Goal: Task Accomplishment & Management: Use online tool/utility

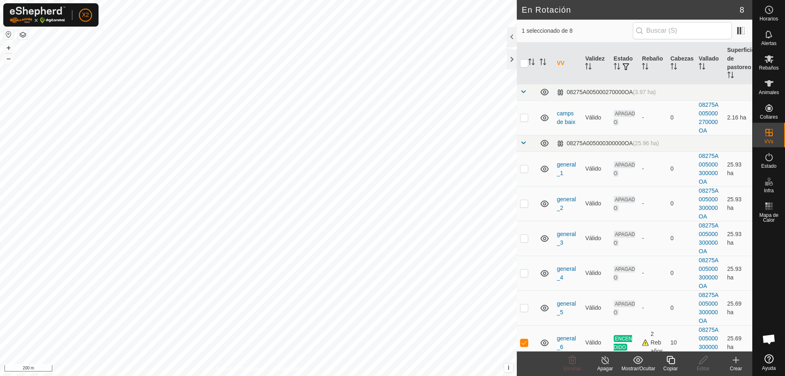
checkbox input "false"
checkbox input "true"
checkbox input "false"
checkbox input "true"
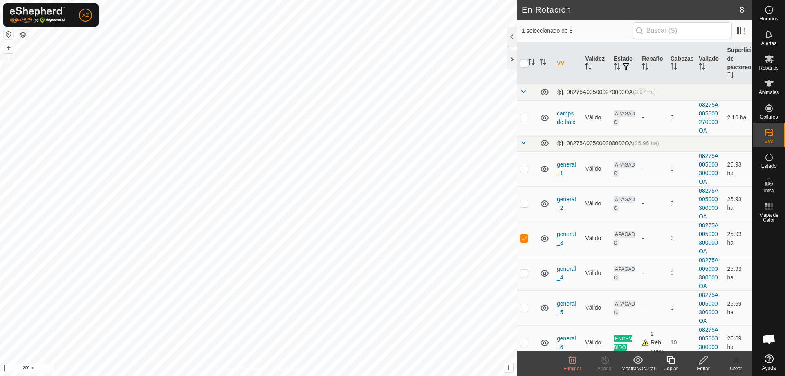
checkbox input "false"
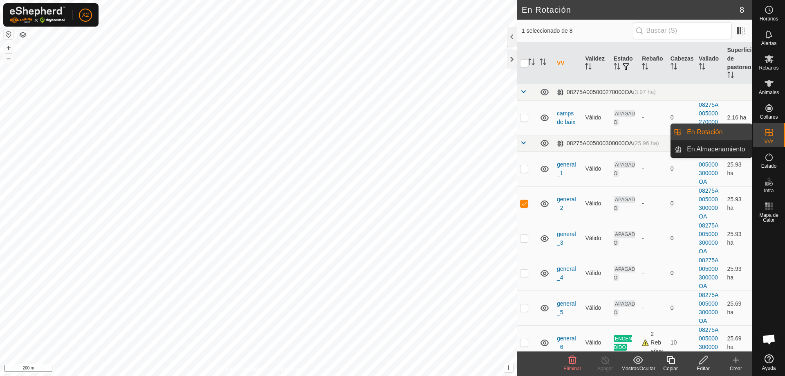
click at [768, 134] on icon at bounding box center [769, 133] width 10 height 10
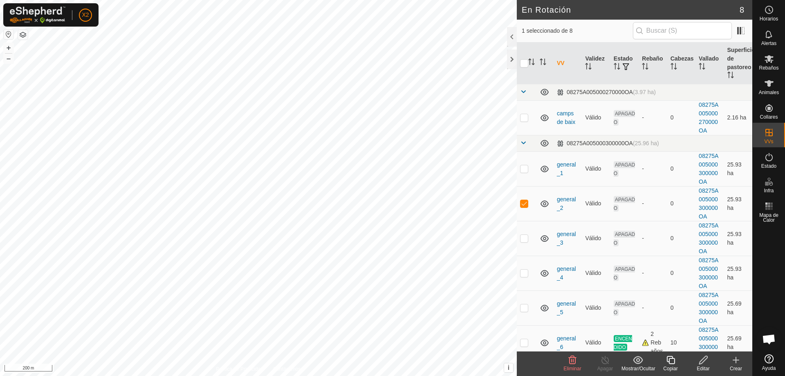
checkbox input "false"
checkbox input "true"
click at [512, 64] on div at bounding box center [512, 59] width 10 height 20
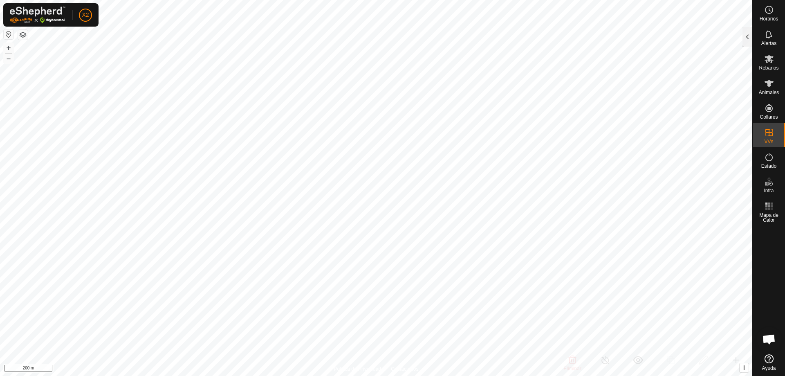
click at [22, 35] on button "button" at bounding box center [23, 35] width 10 height 10
checkbox input "true"
checkbox input "false"
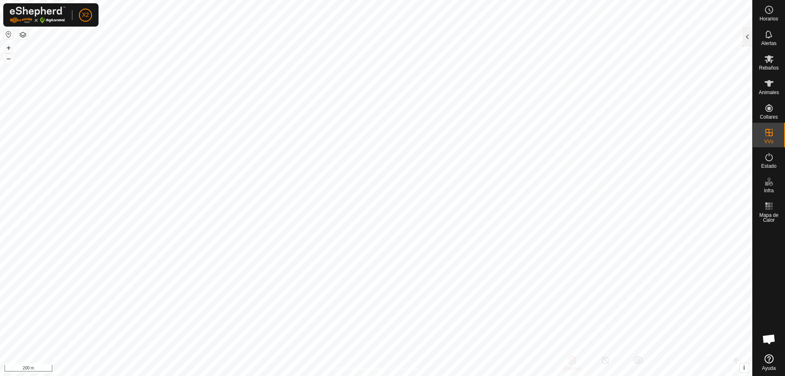
checkbox input "true"
checkbox input "false"
click at [771, 54] on icon at bounding box center [769, 59] width 10 height 10
click at [774, 80] on es-animals-svg-icon at bounding box center [769, 83] width 15 height 13
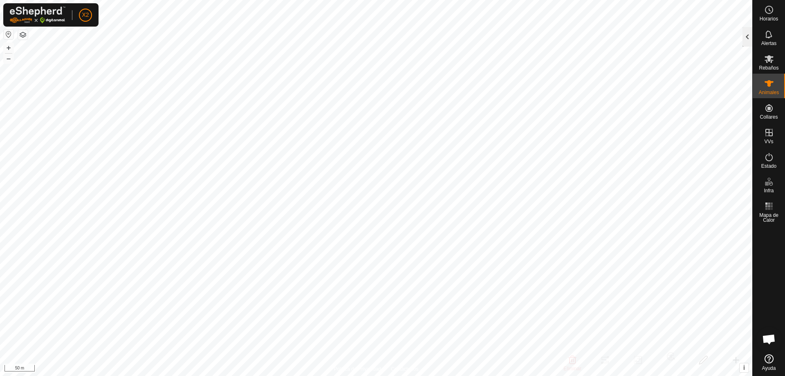
click at [751, 40] on div at bounding box center [747, 37] width 10 height 20
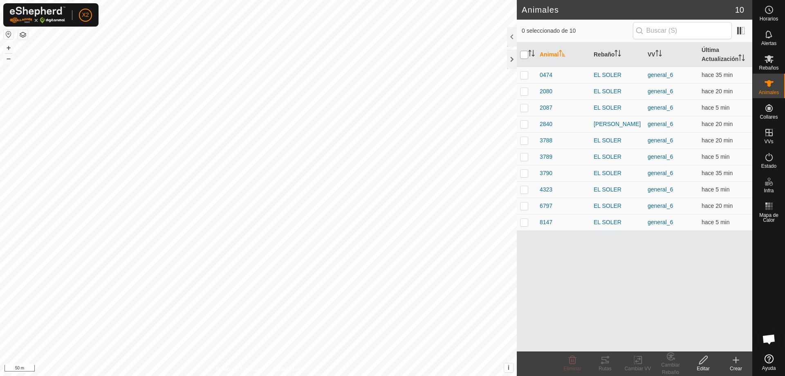
click at [525, 52] on input "checkbox" at bounding box center [524, 55] width 8 height 8
checkbox input "true"
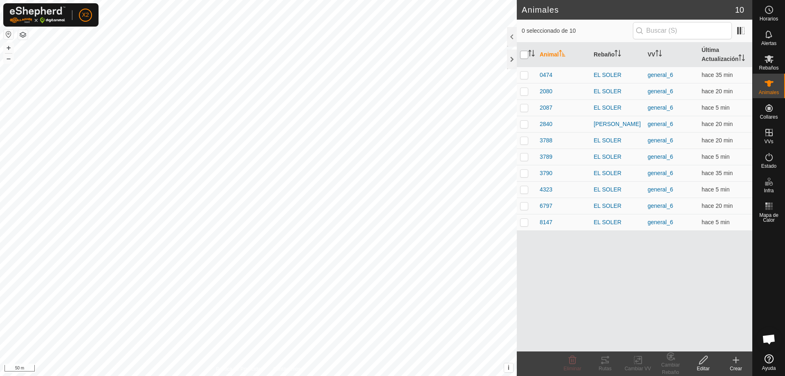
checkbox input "true"
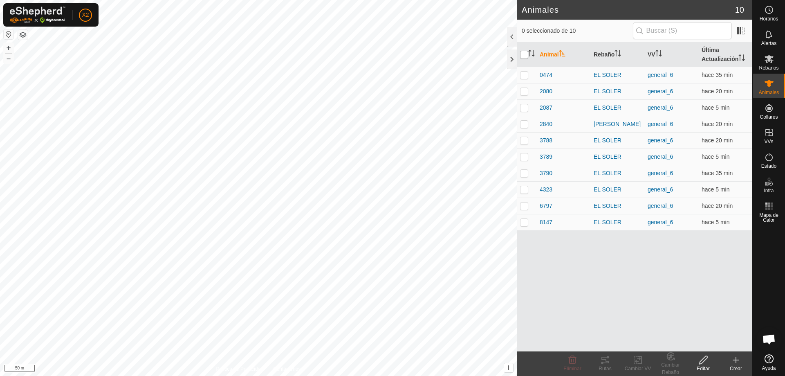
checkbox input "true"
click at [606, 359] on icon at bounding box center [604, 360] width 7 height 7
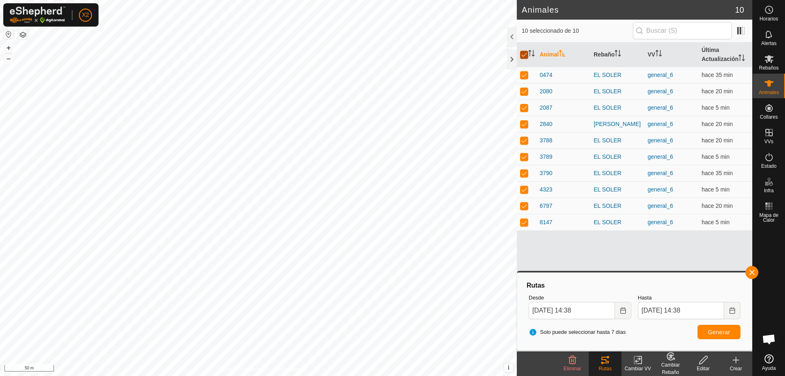
click at [523, 54] on input "checkbox" at bounding box center [524, 55] width 8 height 8
checkbox input "false"
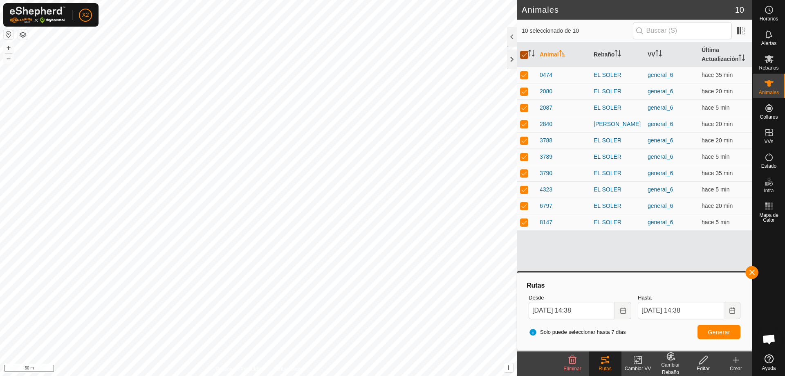
checkbox input "false"
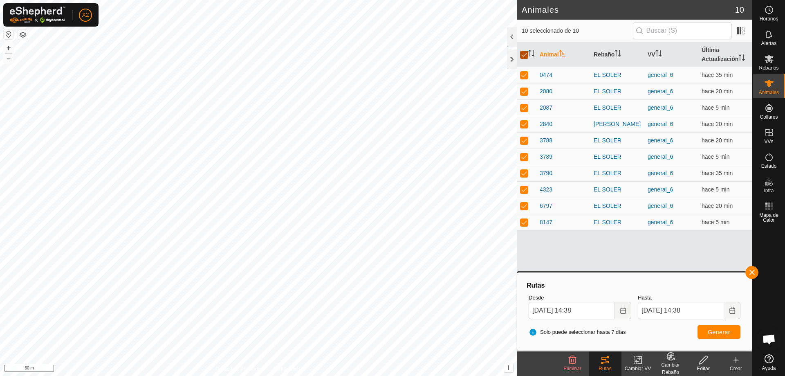
checkbox input "false"
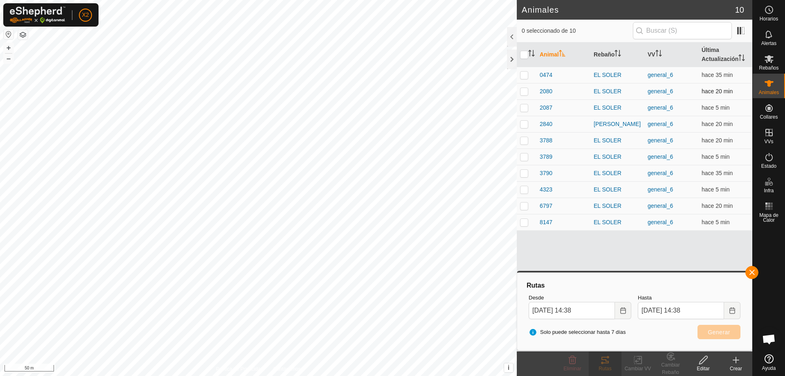
click at [523, 89] on p-checkbox at bounding box center [524, 91] width 8 height 7
checkbox input "true"
click at [713, 330] on span "Generar" at bounding box center [719, 332] width 22 height 7
click at [527, 108] on p-checkbox at bounding box center [524, 107] width 8 height 7
checkbox input "true"
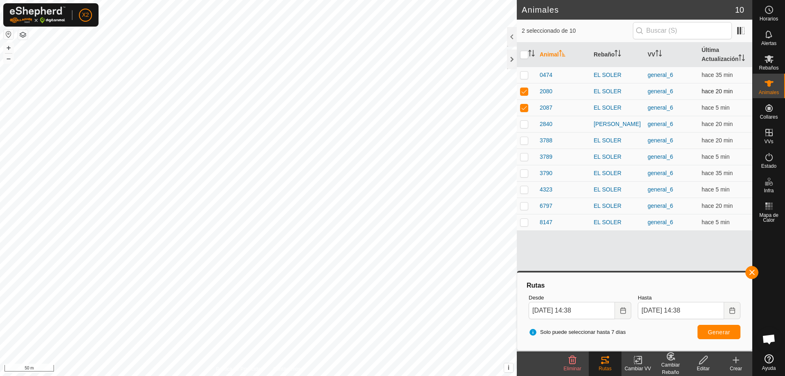
click at [525, 93] on p-checkbox at bounding box center [524, 91] width 8 height 7
checkbox input "false"
click at [709, 333] on span "Generar" at bounding box center [719, 332] width 22 height 7
click at [524, 107] on p-checkbox at bounding box center [524, 107] width 8 height 7
checkbox input "false"
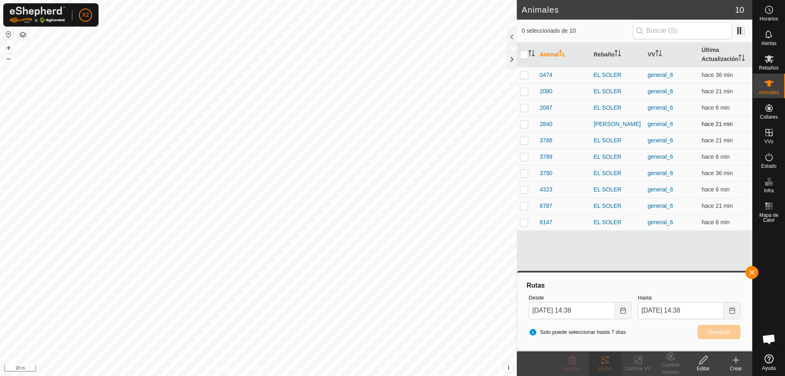
click at [525, 124] on p-checkbox at bounding box center [524, 124] width 8 height 7
click at [713, 327] on button "Generar" at bounding box center [718, 332] width 43 height 14
click at [523, 124] on p-checkbox at bounding box center [524, 124] width 8 height 7
click at [524, 125] on p-checkbox at bounding box center [524, 124] width 8 height 7
checkbox input "true"
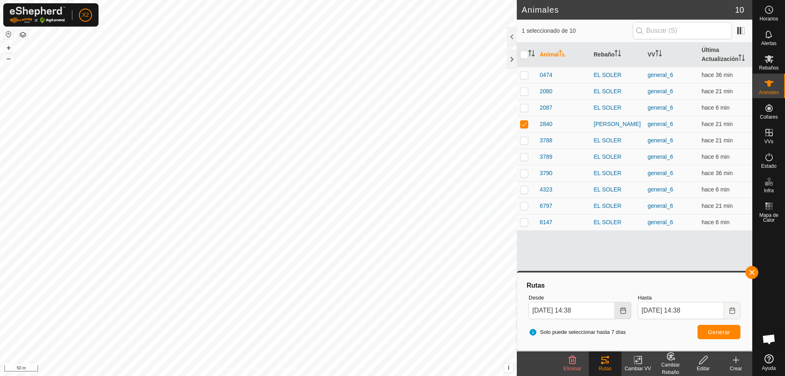
click at [619, 312] on button "Choose Date" at bounding box center [623, 310] width 16 height 17
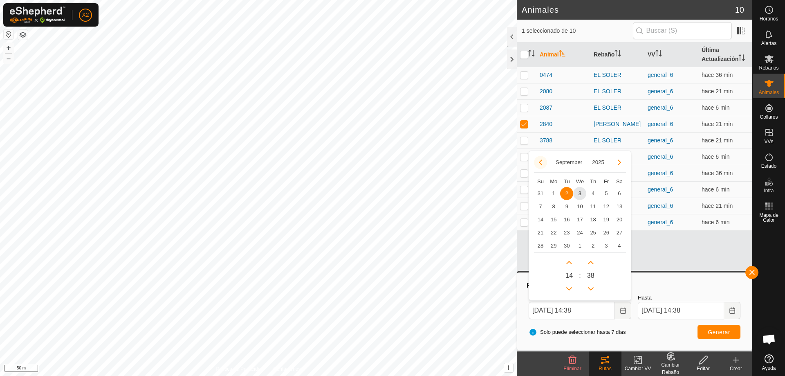
click at [539, 163] on button "Previous Month" at bounding box center [540, 162] width 13 height 13
click at [539, 162] on button "Previous Month" at bounding box center [540, 162] width 13 height 13
click at [539, 216] on span "13" at bounding box center [540, 219] width 13 height 13
type input "[DATE] 14:38"
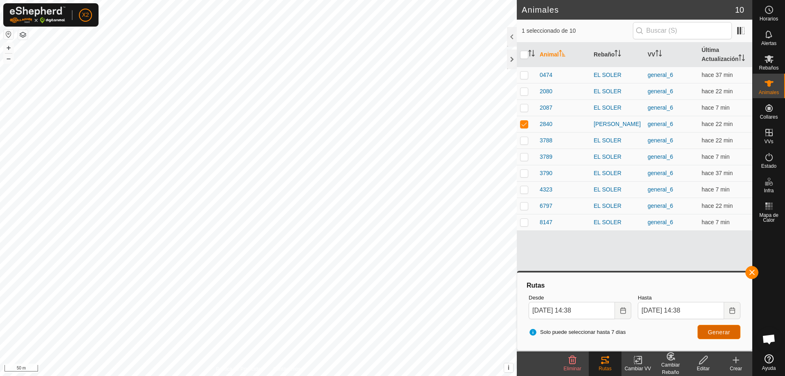
click at [717, 332] on span "Generar" at bounding box center [719, 332] width 22 height 7
click at [620, 308] on icon "Choose Date" at bounding box center [623, 310] width 7 height 7
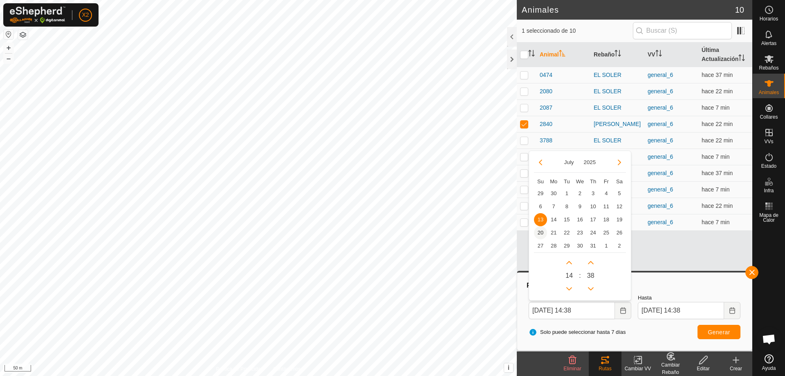
click at [537, 231] on span "20" at bounding box center [540, 232] width 13 height 13
type input "[DATE] 14:38"
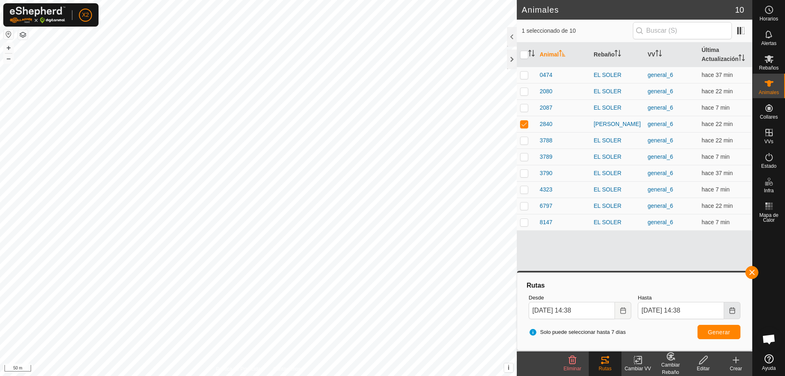
click at [730, 308] on icon "Choose Date" at bounding box center [732, 310] width 7 height 7
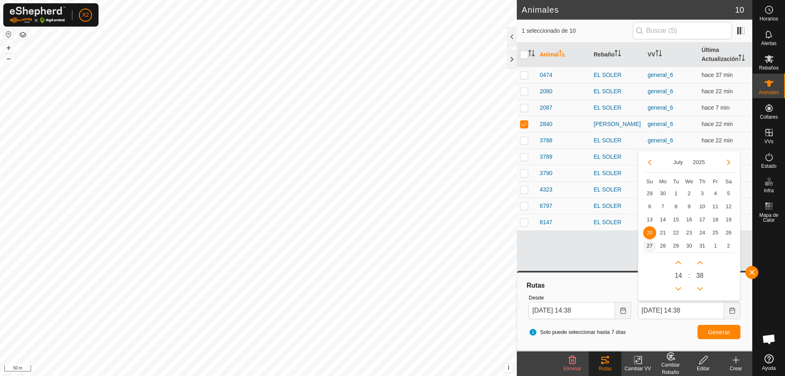
click at [651, 243] on span "27" at bounding box center [649, 245] width 13 height 13
type input "[DATE] 14:38"
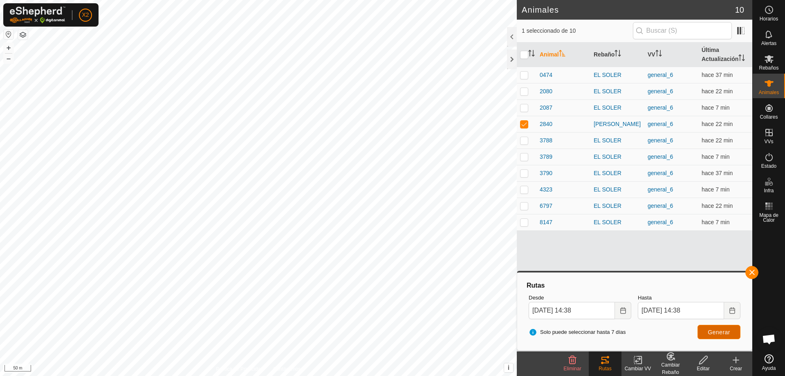
click at [723, 328] on button "Generar" at bounding box center [718, 332] width 43 height 14
click at [523, 121] on p-checkbox at bounding box center [524, 124] width 8 height 7
checkbox input "false"
click at [525, 57] on input "checkbox" at bounding box center [524, 55] width 8 height 8
checkbox input "true"
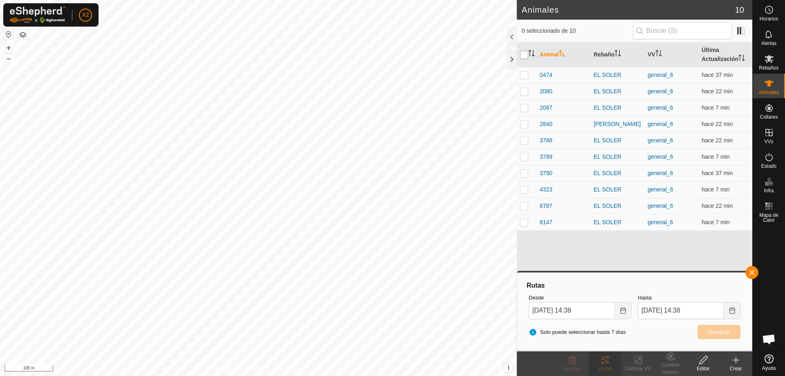
checkbox input "true"
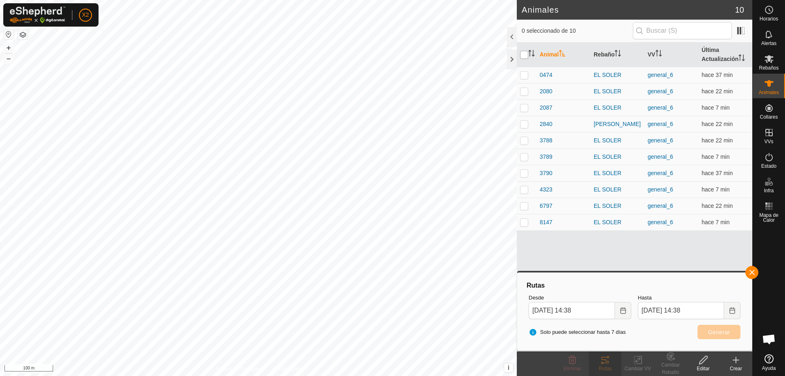
checkbox input "true"
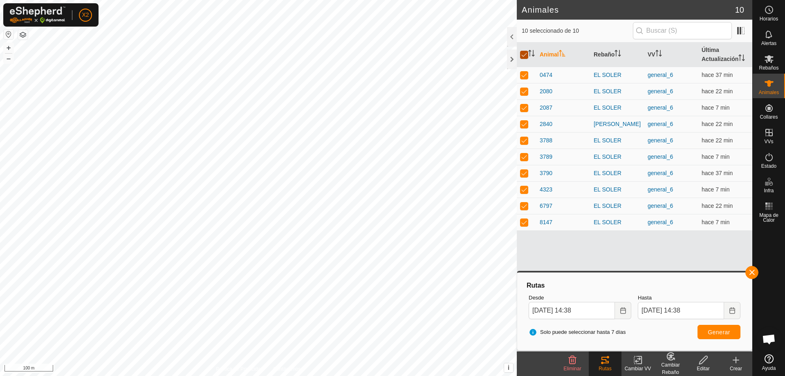
click at [523, 56] on input "checkbox" at bounding box center [524, 55] width 8 height 8
checkbox input "false"
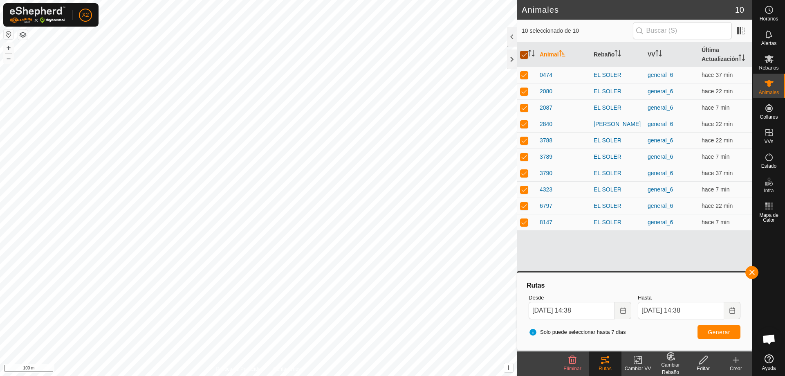
checkbox input "false"
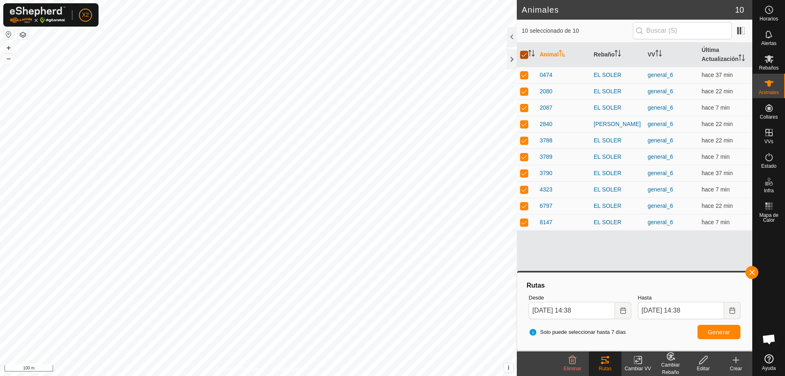
checkbox input "false"
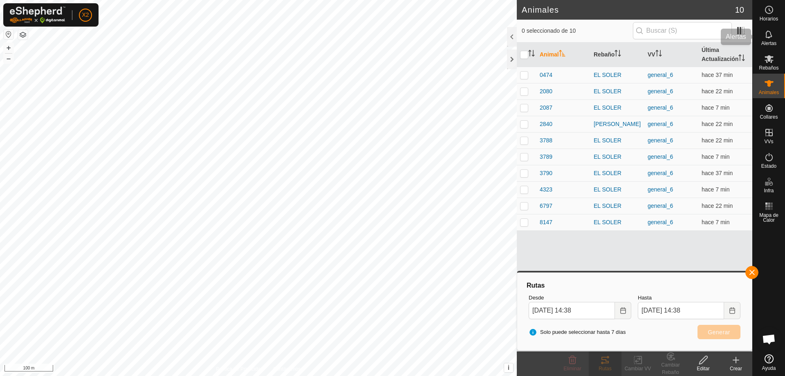
click at [767, 38] on icon at bounding box center [769, 34] width 10 height 10
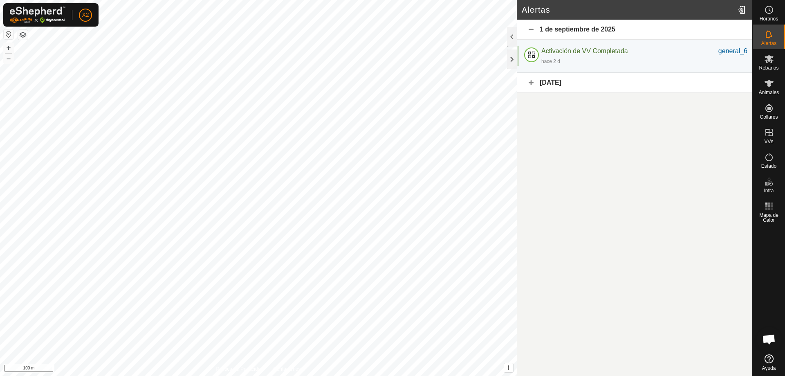
click at [531, 83] on div "[DATE]" at bounding box center [634, 83] width 235 height 20
click at [530, 84] on div "[DATE]" at bounding box center [634, 83] width 235 height 20
click at [532, 27] on div "1 de septiembre de 2025" at bounding box center [634, 30] width 235 height 20
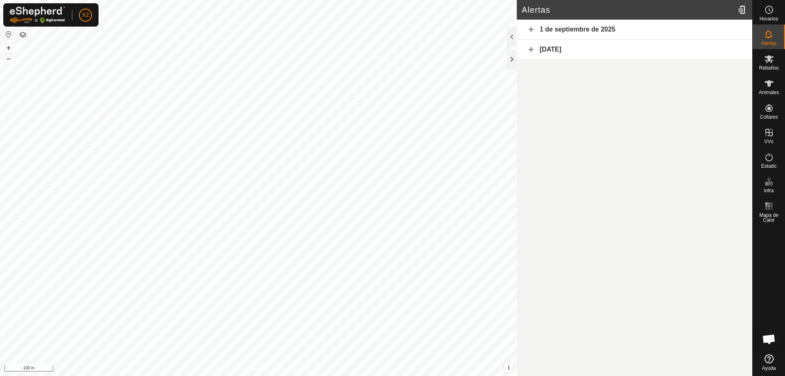
click at [554, 108] on article "Alertas 1 de septiembre de 2025 [DATE]" at bounding box center [634, 188] width 235 height 376
click at [511, 34] on div at bounding box center [512, 37] width 10 height 20
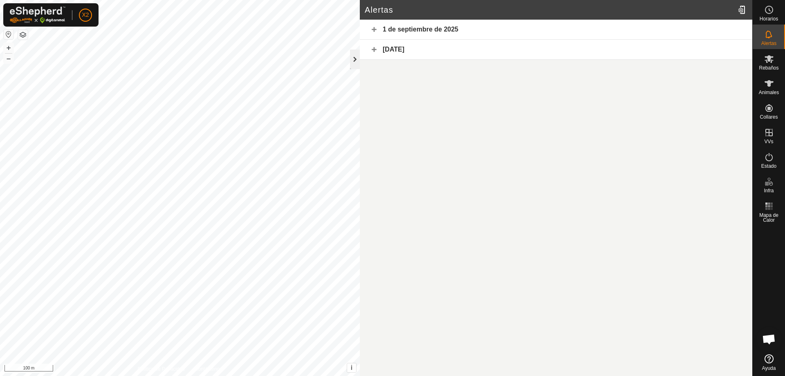
drag, startPoint x: 353, startPoint y: 61, endPoint x: 357, endPoint y: 60, distance: 4.3
click at [354, 61] on div at bounding box center [355, 59] width 10 height 20
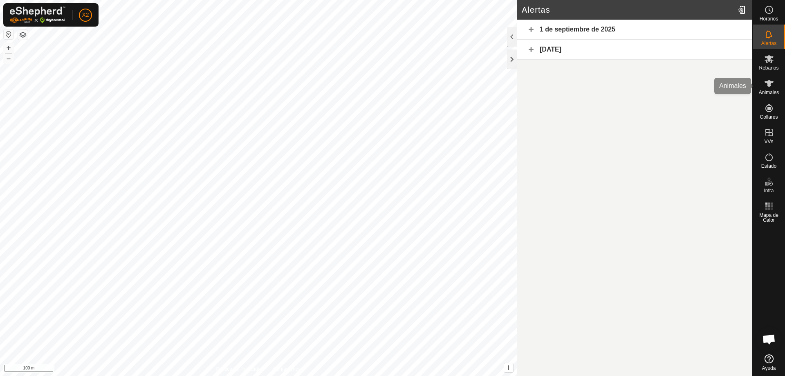
click at [767, 86] on icon at bounding box center [769, 83] width 10 height 10
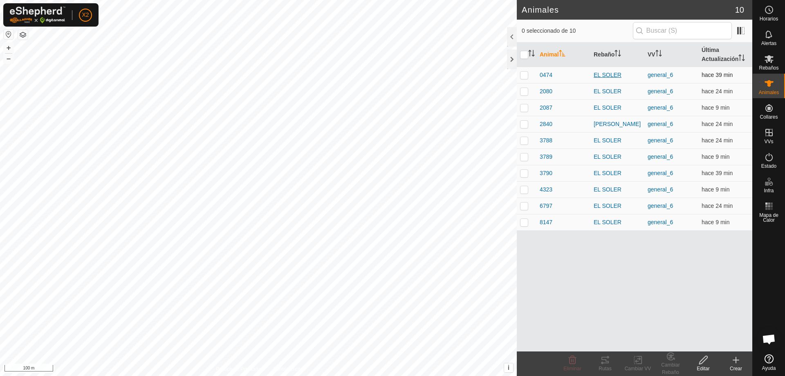
click at [615, 77] on div "EL SOLER" at bounding box center [617, 75] width 47 height 9
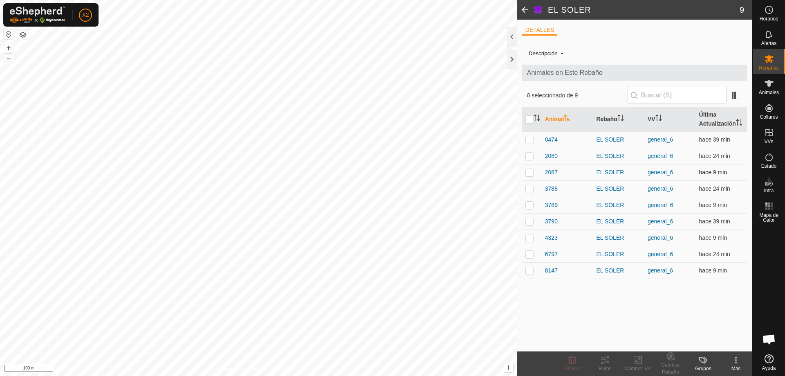
click at [552, 177] on span "2087" at bounding box center [551, 172] width 13 height 9
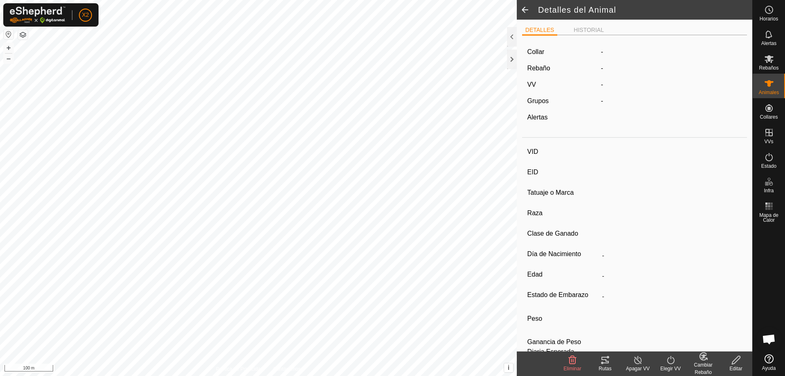
type input "2087"
type input "000050904682087"
type input "-"
type input "CREUAT"
type input "-"
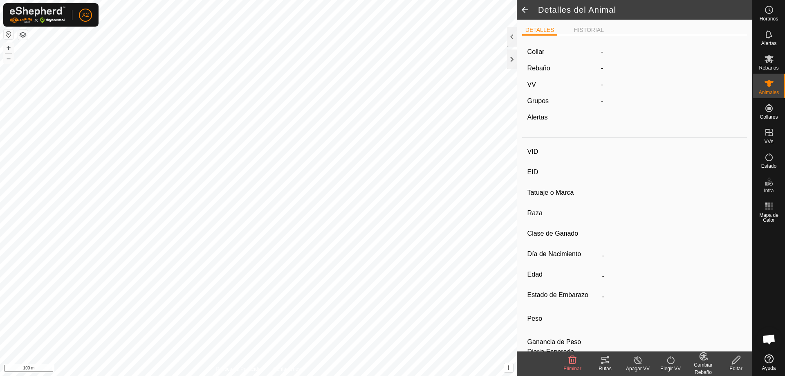
type input "02/2018"
type input "7 years 8 months"
type input "0 kg"
type input "-"
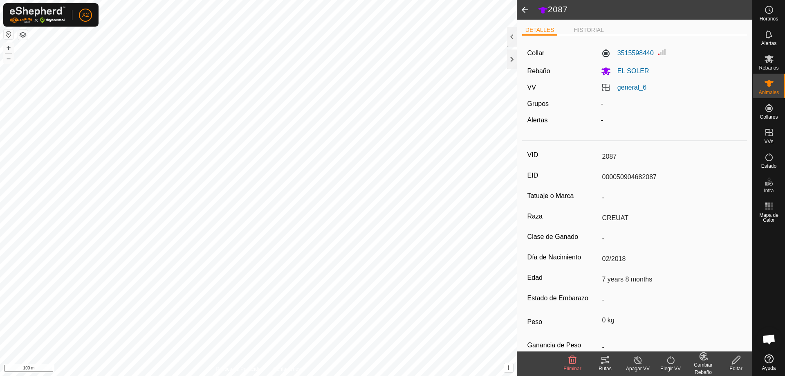
click at [523, 8] on span at bounding box center [525, 10] width 16 height 20
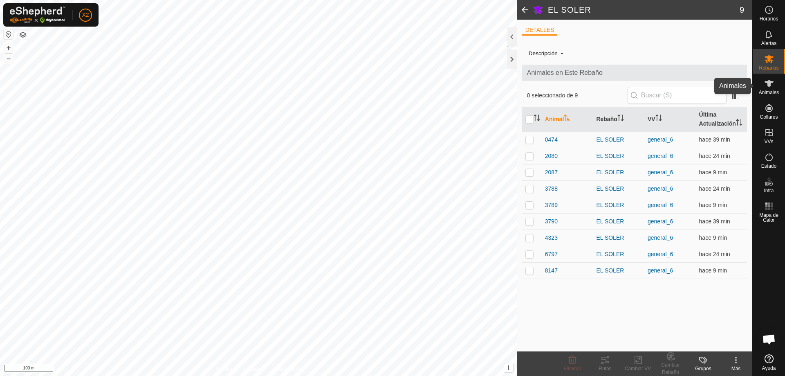
click at [767, 80] on icon at bounding box center [769, 83] width 10 height 10
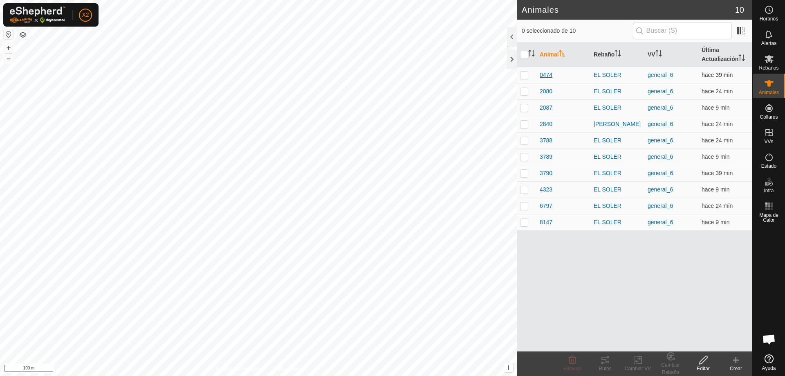
click at [542, 71] on span "0474" at bounding box center [546, 75] width 13 height 9
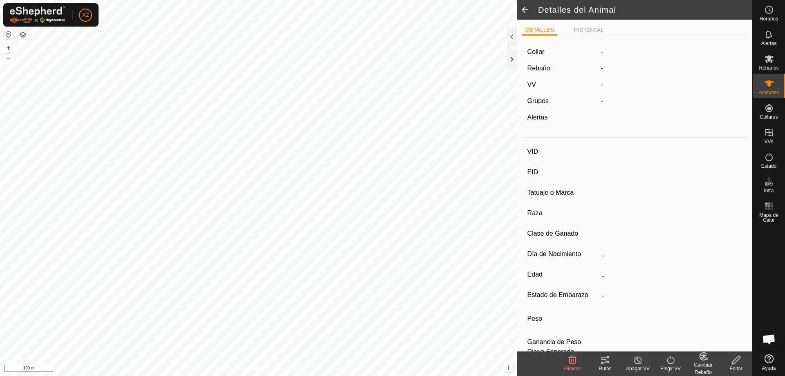
type input "0474"
type input "000040903950474"
type input "-"
type input "CREUAT"
type input "-"
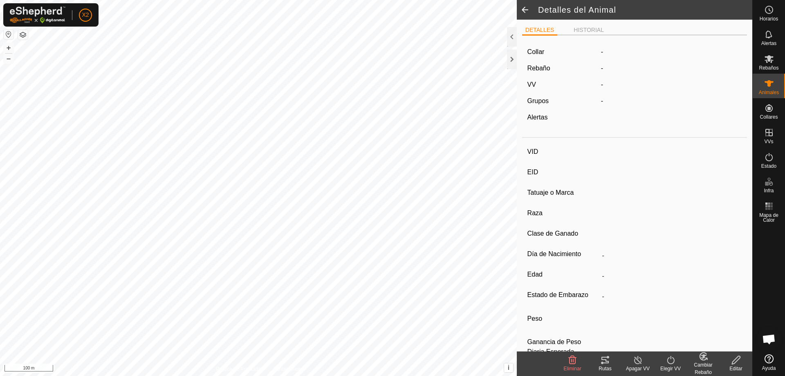
type input "09/2009"
type input "16 years 2 months"
type input "0 kg"
type input "-"
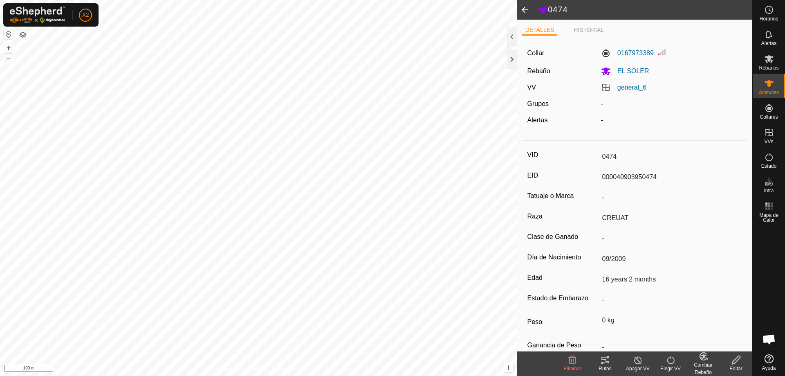
click at [523, 8] on span at bounding box center [525, 10] width 16 height 20
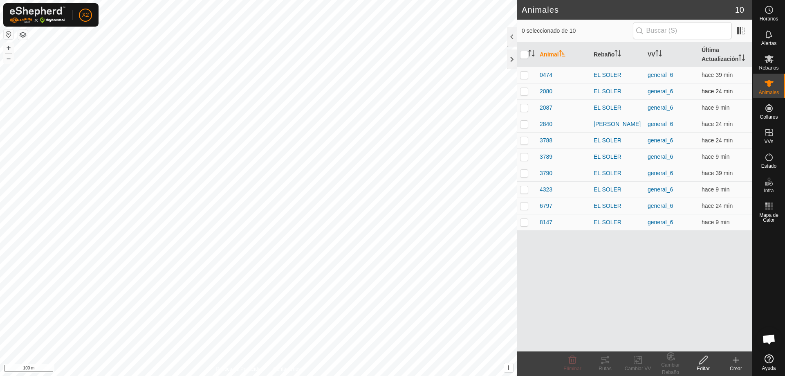
click at [546, 90] on span "2080" at bounding box center [546, 91] width 13 height 9
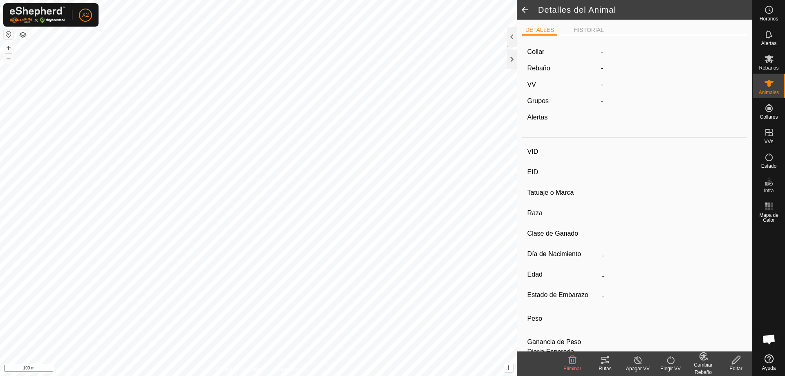
type input "2080"
type input "000080904682080"
type input "-"
type input "CREUAT"
type input "-"
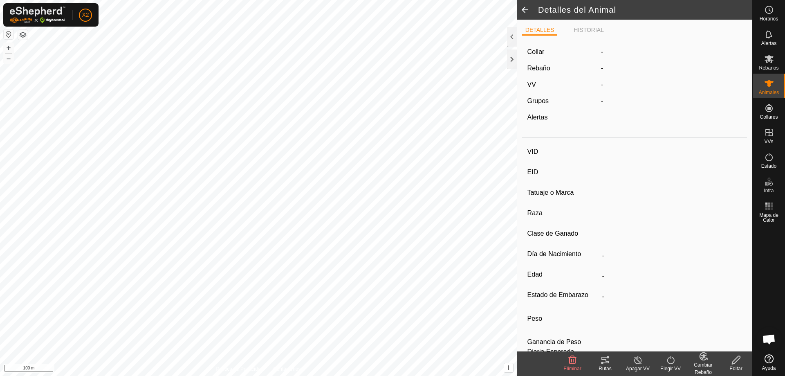
type input "11/2016"
type input "8 years 11 months"
type input "0 kg"
type input "-"
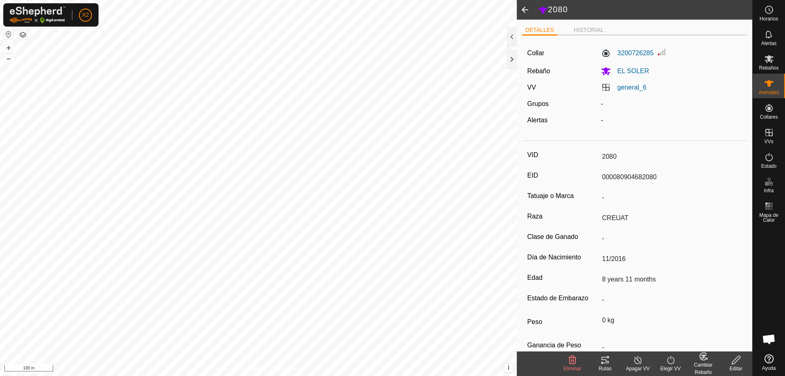
click at [521, 5] on span at bounding box center [525, 10] width 16 height 20
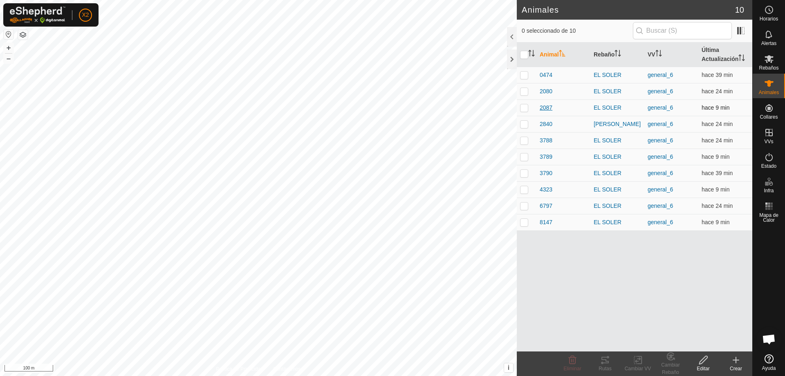
click at [548, 110] on span "2087" at bounding box center [546, 107] width 13 height 9
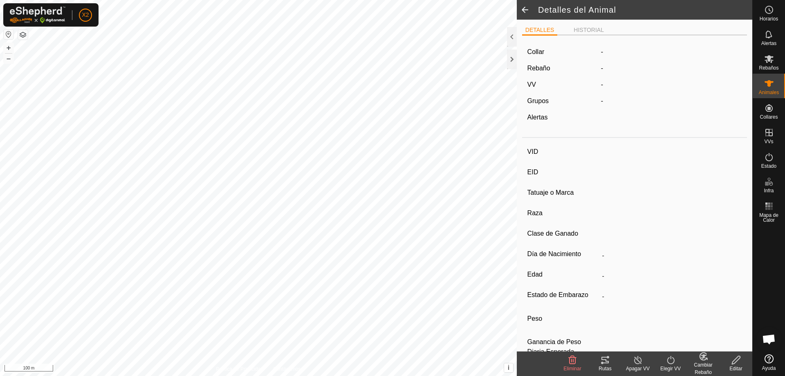
type input "2087"
type input "000050904682087"
type input "-"
type input "CREUAT"
type input "-"
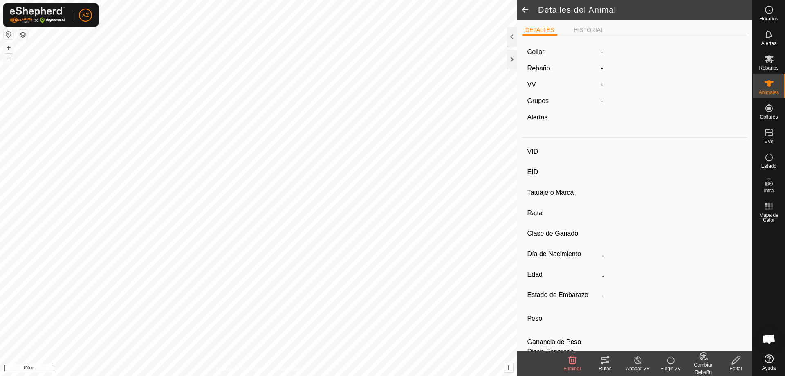
type input "02/2018"
type input "7 years 8 months"
type input "0 kg"
type input "-"
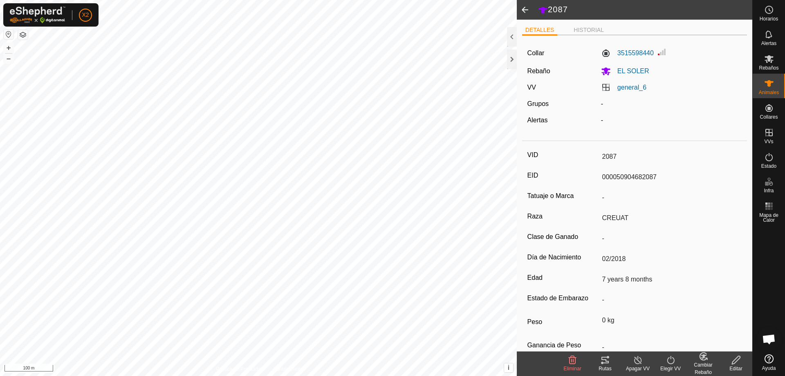
click at [524, 9] on span at bounding box center [525, 10] width 16 height 20
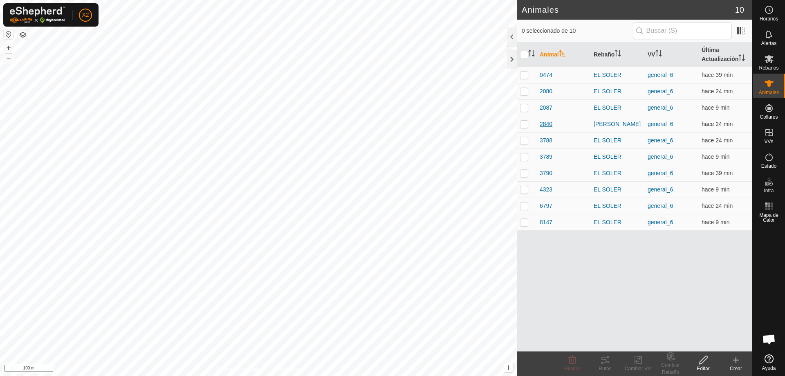
click at [544, 123] on span "2840" at bounding box center [546, 124] width 13 height 9
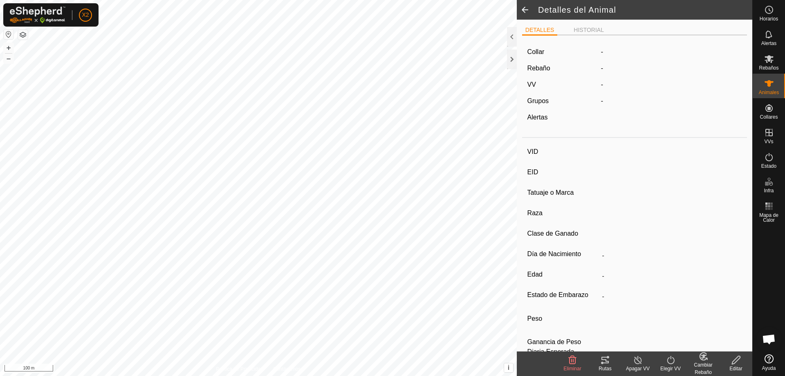
type input "2840"
type input "000007129502840"
type input "-"
type input "CHEROLES"
type input "-"
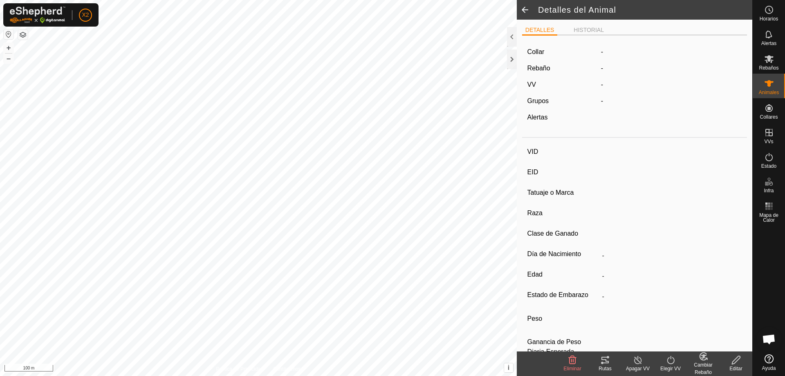
type input "03/2022"
type input "3 years 6 months"
type input "0 kg"
type input "-"
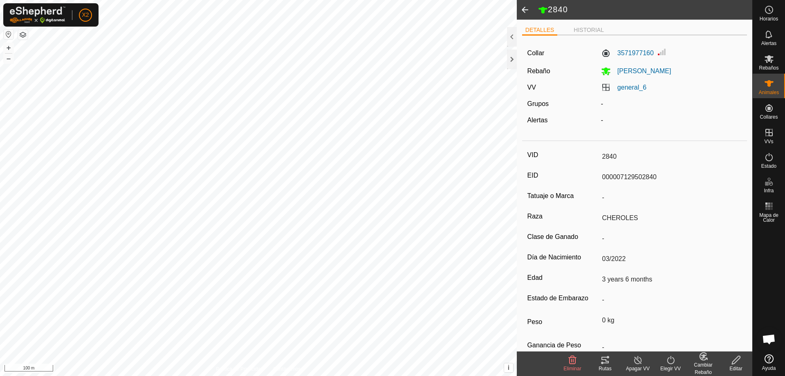
click at [528, 9] on span at bounding box center [525, 10] width 16 height 20
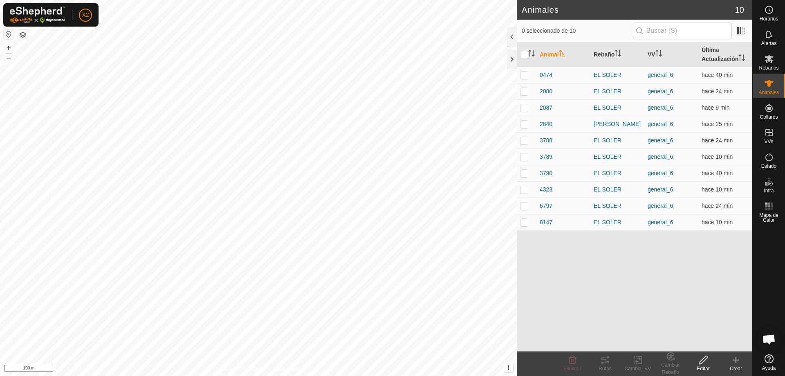
click at [611, 140] on div "EL SOLER" at bounding box center [617, 140] width 47 height 9
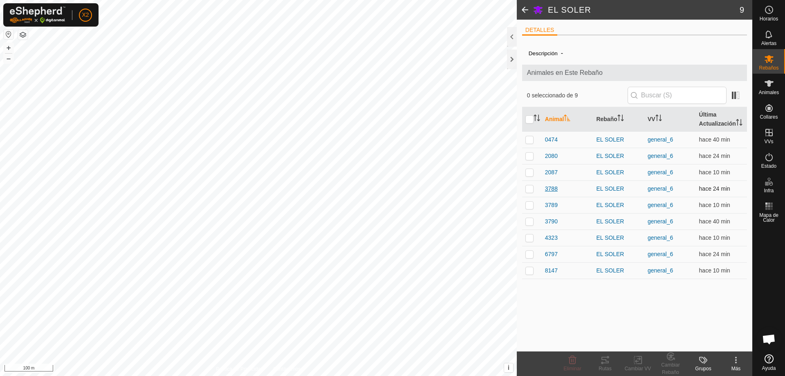
click at [550, 193] on span "3788" at bounding box center [551, 188] width 13 height 9
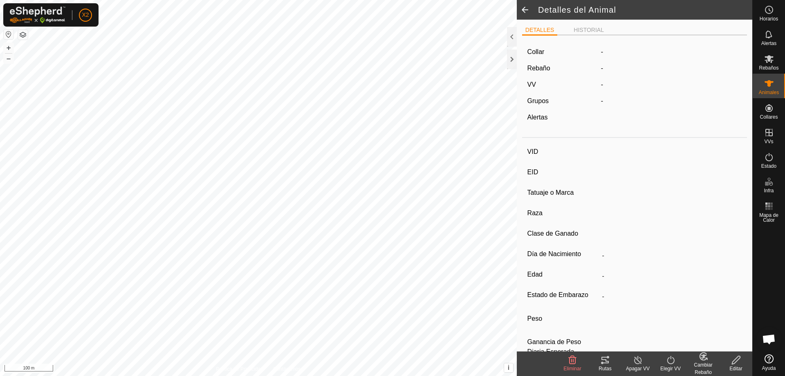
type input "3788"
type input "000000904343788"
type input "-"
type input "CREUAT"
type input "-"
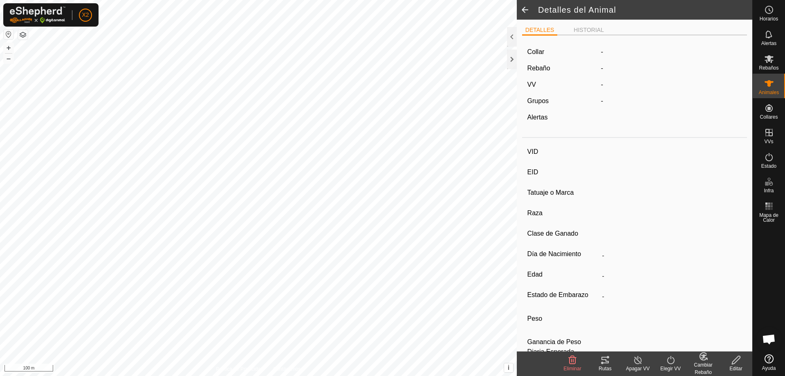
type input "09/2013"
type input "12 years 2 months"
type input "0 kg"
type input "-"
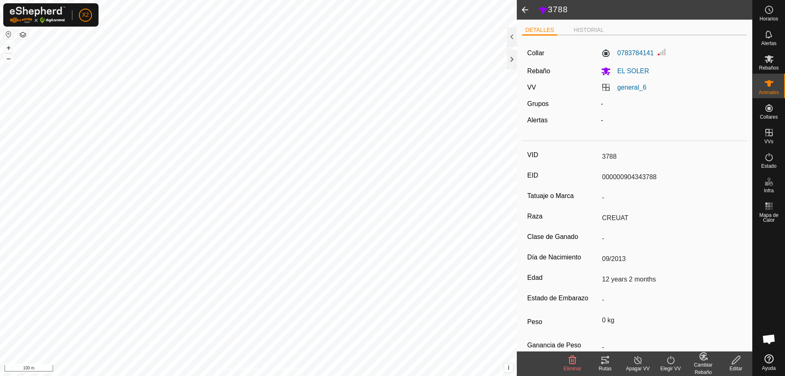
click at [521, 11] on span at bounding box center [525, 10] width 16 height 20
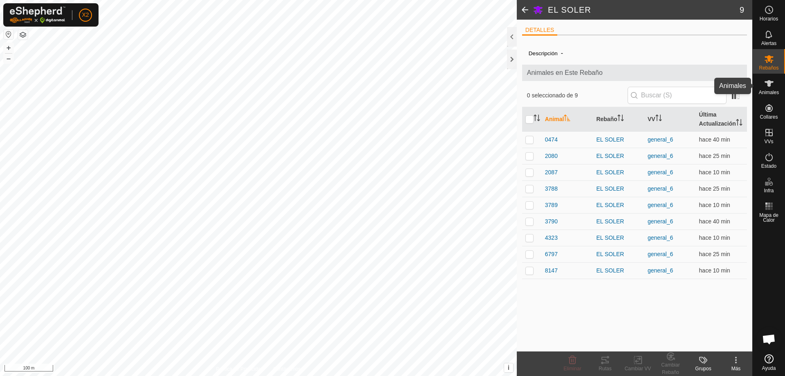
click at [765, 87] on icon at bounding box center [769, 83] width 10 height 10
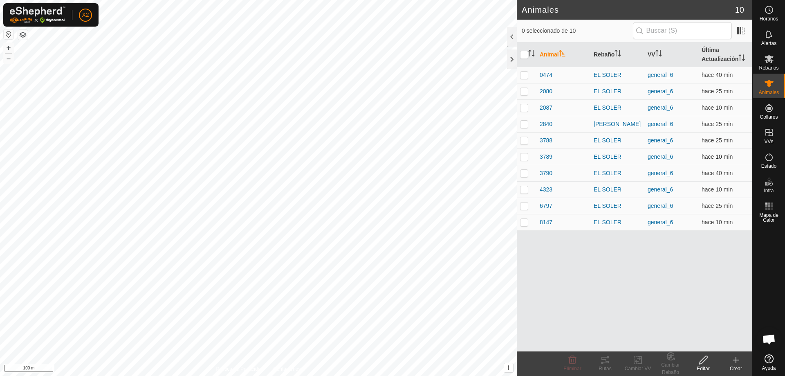
click at [539, 157] on td "3789" at bounding box center [563, 156] width 54 height 16
click at [541, 156] on span "3789" at bounding box center [546, 157] width 13 height 9
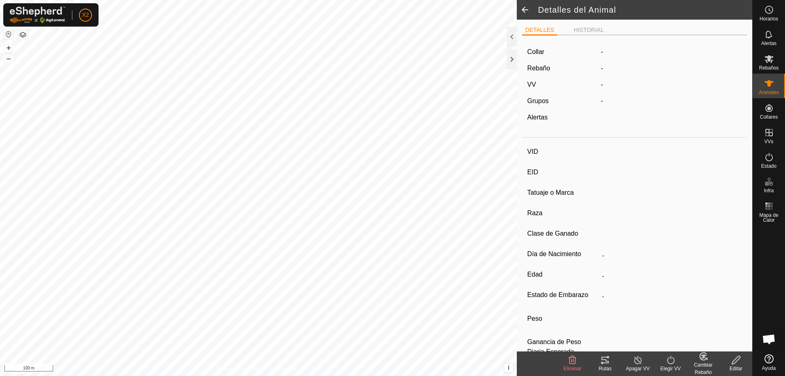
type input "3789"
type input "000010904343789"
type input "-"
type input "CREUAT"
type input "-"
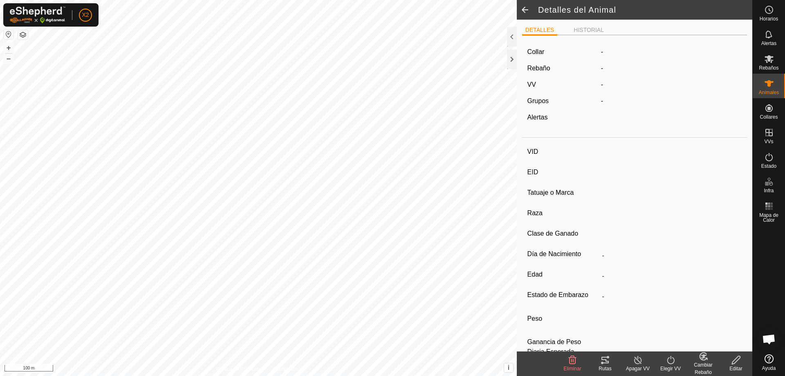
type input "02/2014"
type input "11 years 9 months"
type input "0 kg"
type input "-"
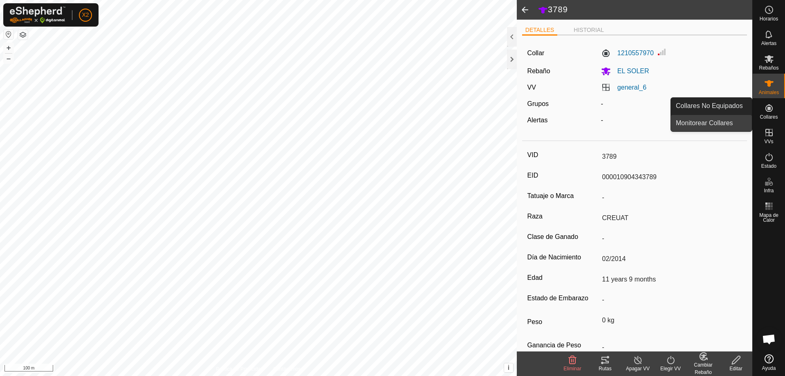
click at [706, 120] on link "Monitorear Collares" at bounding box center [711, 123] width 81 height 16
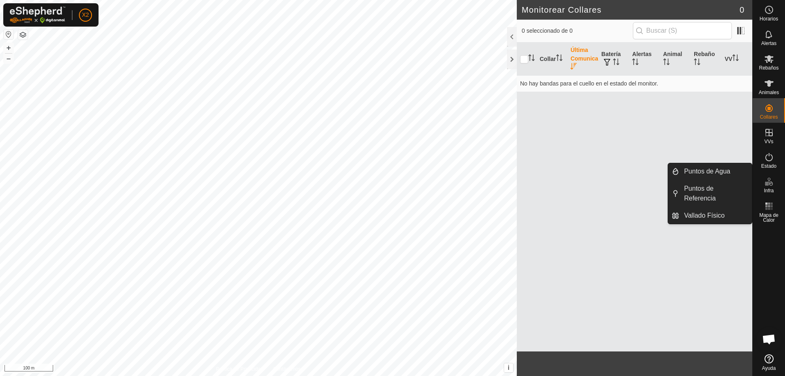
click at [772, 186] on icon at bounding box center [769, 182] width 10 height 10
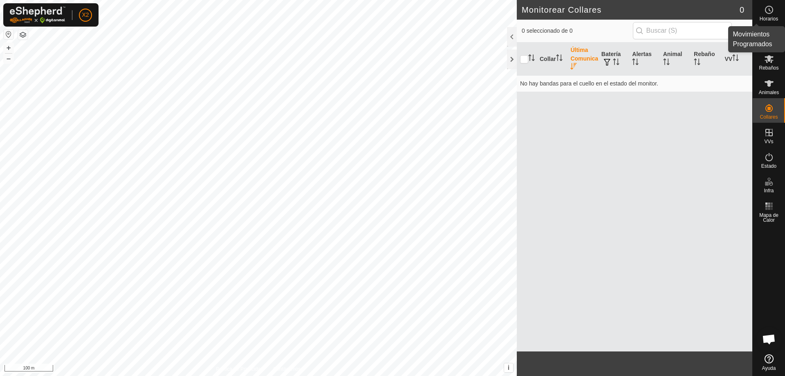
click at [770, 15] on es-schedule-vp-svg-icon at bounding box center [769, 9] width 15 height 13
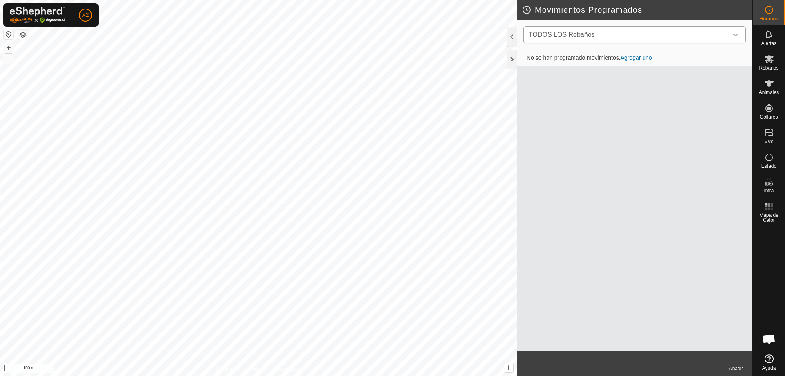
click at [697, 34] on span "TODOS LOS Rebaños" at bounding box center [626, 35] width 202 height 16
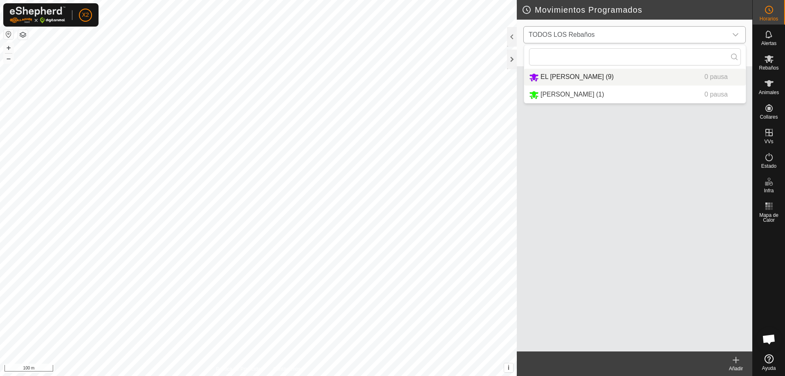
click at [562, 77] on li "EL [PERSON_NAME] (9) 0 pausa" at bounding box center [635, 77] width 222 height 17
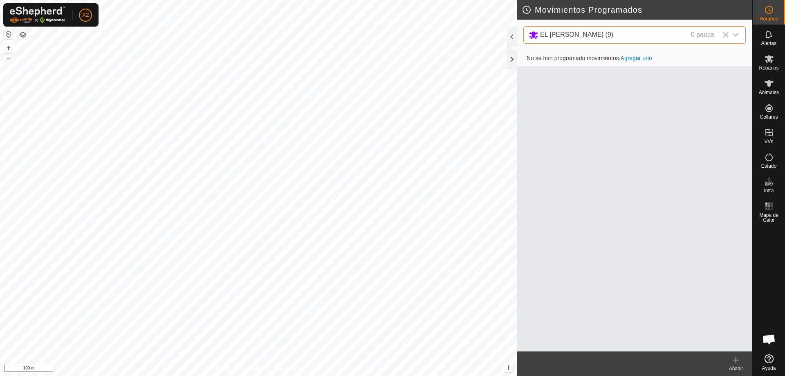
click at [736, 34] on icon "dropdown trigger" at bounding box center [735, 34] width 7 height 7
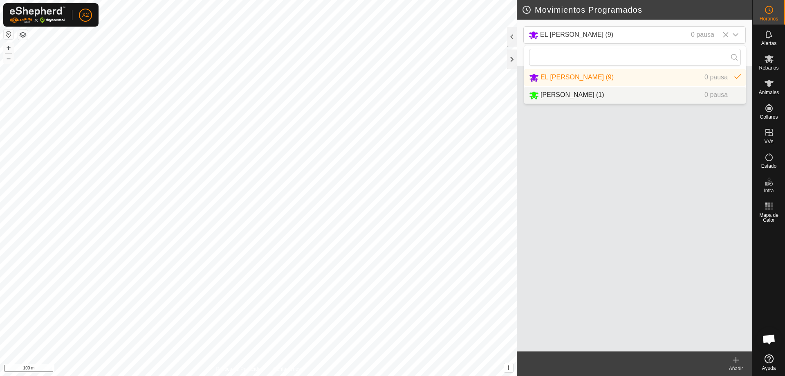
click at [592, 149] on div "No se han programado movimientos. Agregar uno" at bounding box center [634, 200] width 235 height 301
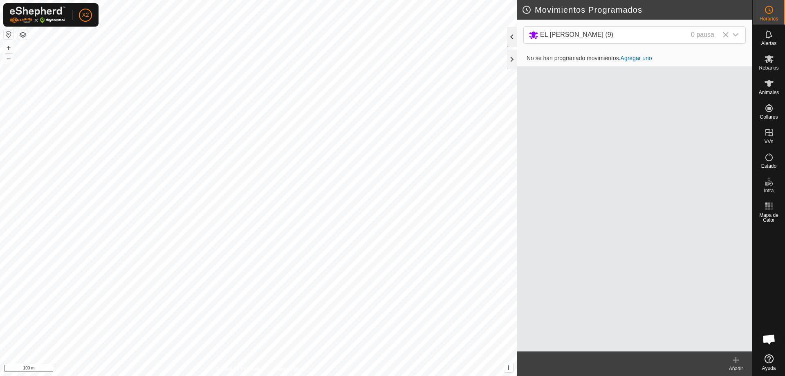
click at [512, 44] on div at bounding box center [512, 37] width 10 height 20
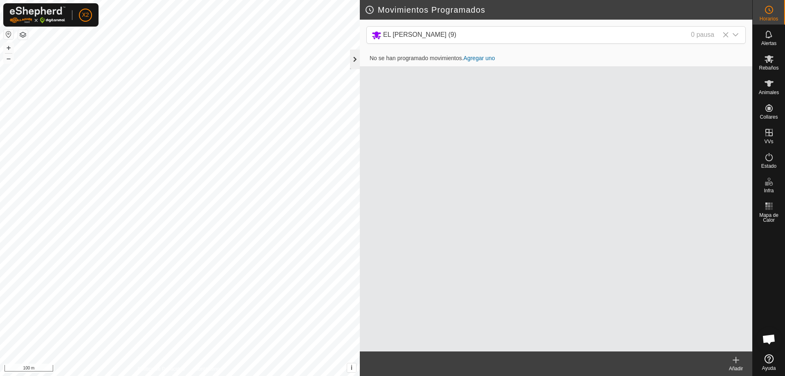
click at [359, 58] on div at bounding box center [355, 59] width 10 height 20
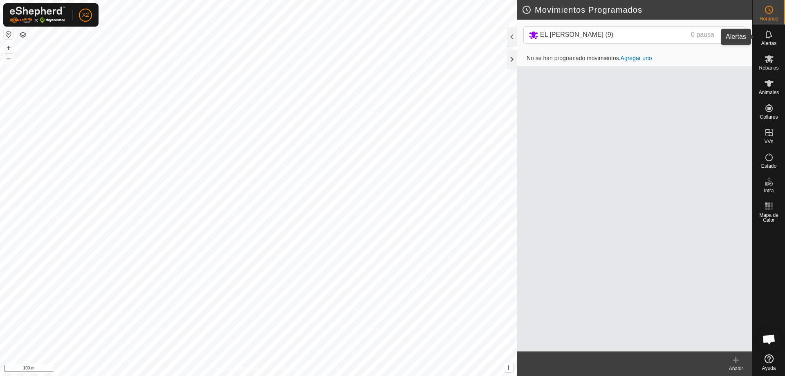
click at [771, 40] on es-notification-svg-icon at bounding box center [769, 34] width 15 height 13
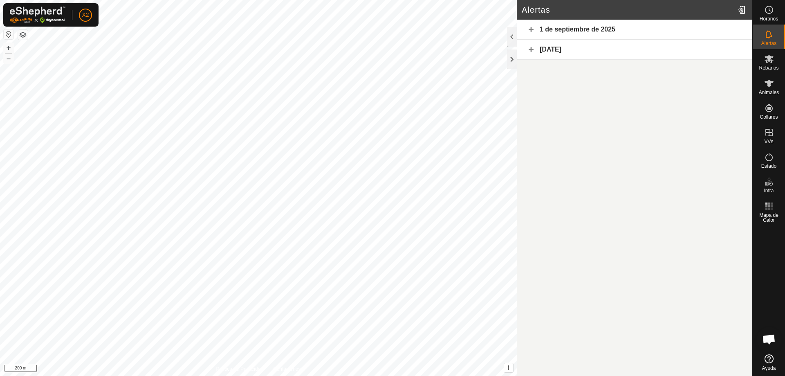
click at [25, 33] on button "button" at bounding box center [23, 35] width 10 height 10
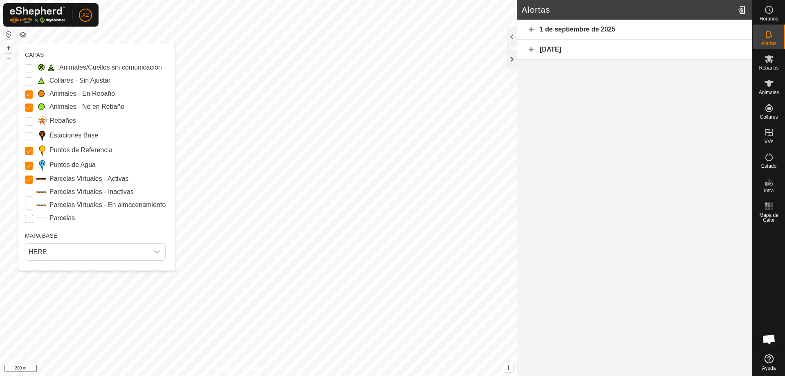
click at [29, 220] on input "Parcelas" at bounding box center [29, 219] width 8 height 8
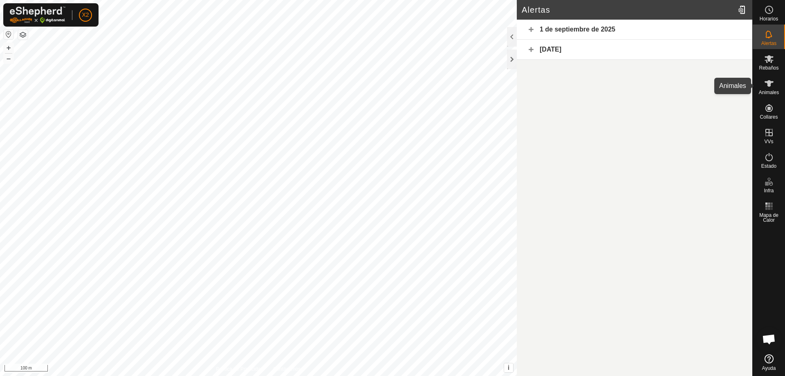
click at [767, 83] on icon at bounding box center [769, 83] width 9 height 7
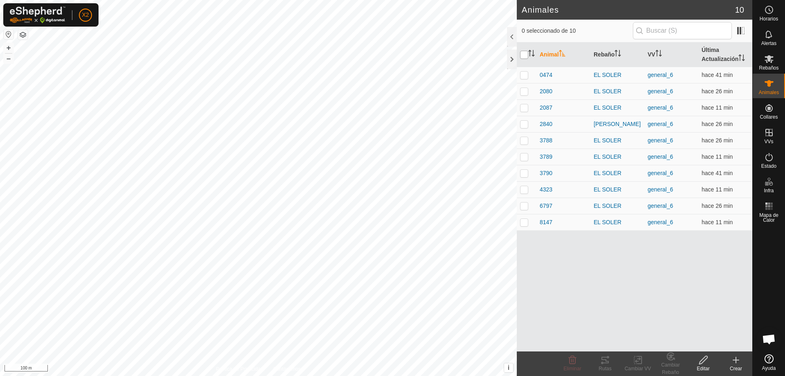
click at [523, 54] on input "checkbox" at bounding box center [524, 55] width 8 height 8
checkbox input "true"
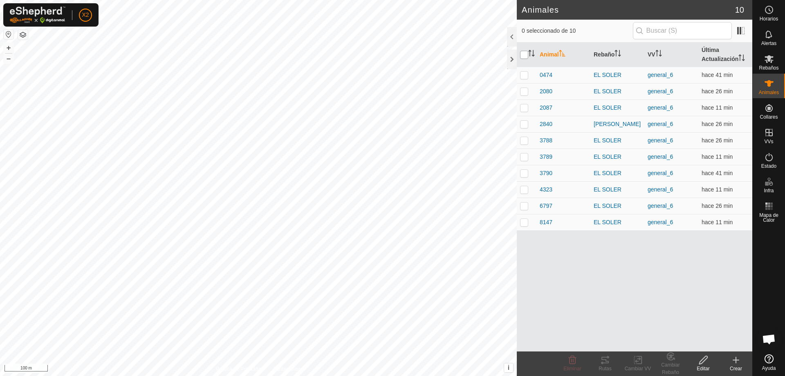
checkbox input "true"
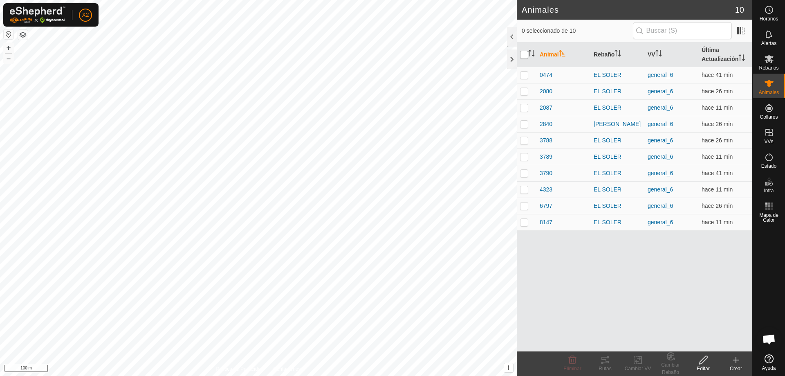
checkbox input "true"
click at [597, 364] on div "Rutas" at bounding box center [605, 363] width 33 height 25
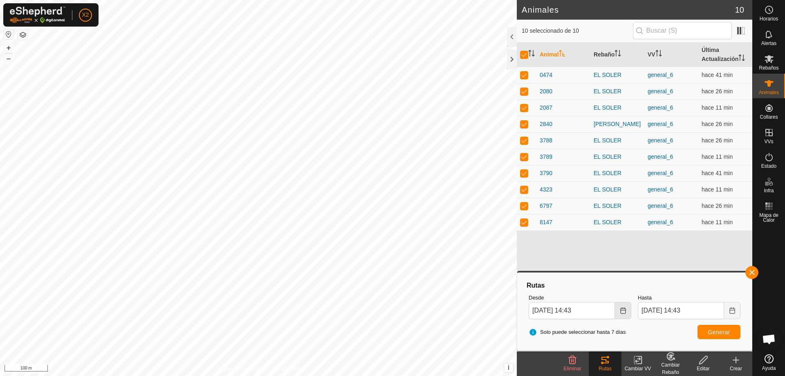
click at [624, 313] on icon "Choose Date" at bounding box center [623, 310] width 7 height 7
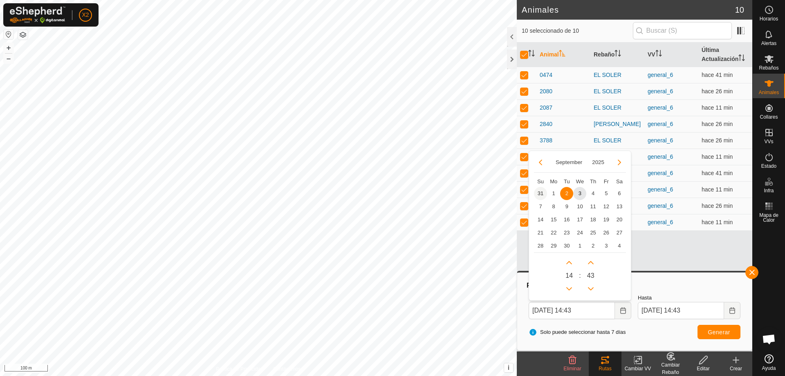
click at [542, 192] on span "31" at bounding box center [540, 193] width 13 height 13
type input "[DATE] 14:43"
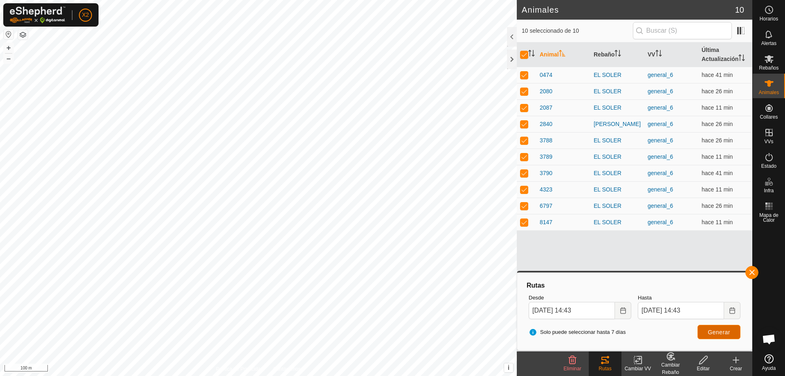
click at [721, 329] on span "Generar" at bounding box center [719, 332] width 22 height 7
